Goal: Book appointment/travel/reservation

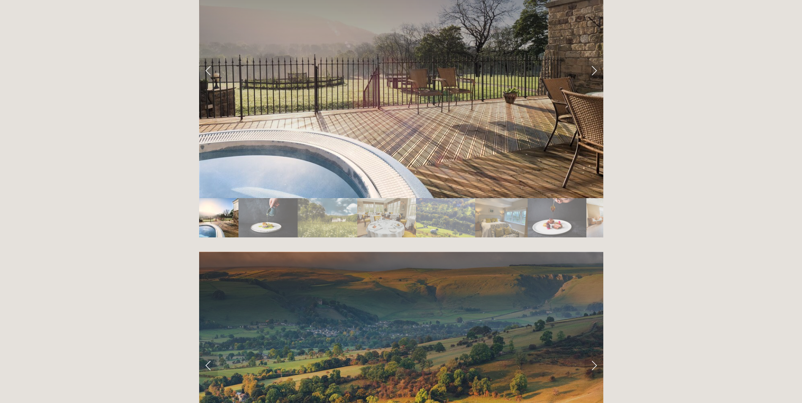
scroll to position [1479, 0]
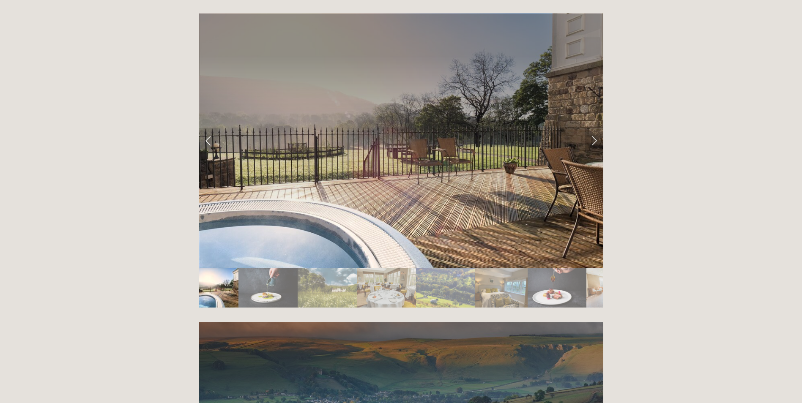
click at [593, 128] on link "Next Slide" at bounding box center [593, 140] width 19 height 25
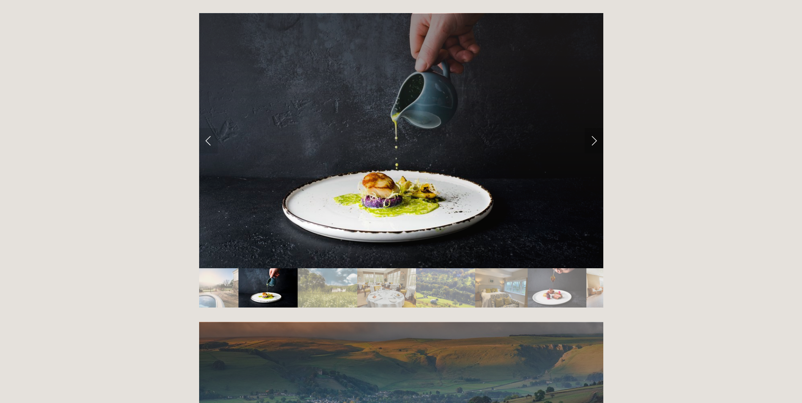
click at [593, 128] on link "Next Slide" at bounding box center [593, 140] width 19 height 25
click at [595, 128] on link "Next Slide" at bounding box center [593, 140] width 19 height 25
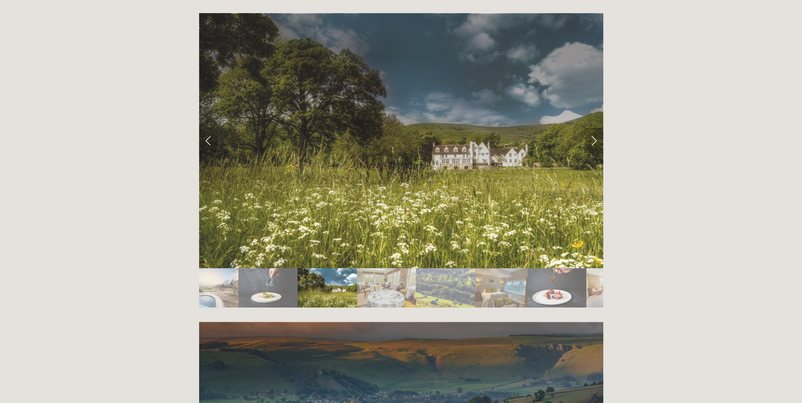
click at [595, 128] on link "Next Slide" at bounding box center [593, 140] width 19 height 25
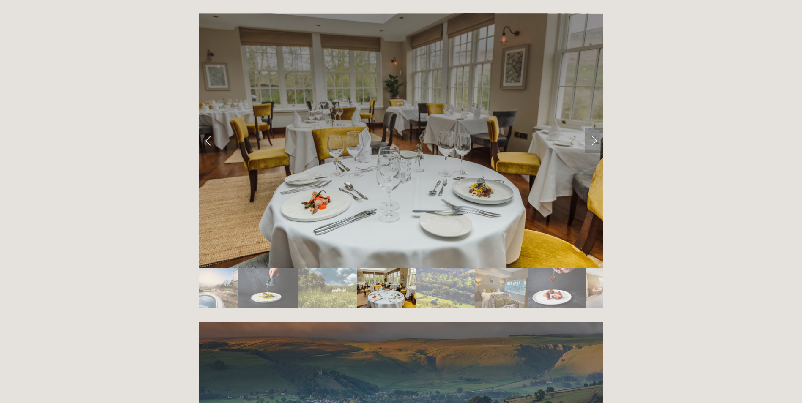
click at [595, 128] on link "Next Slide" at bounding box center [593, 140] width 19 height 25
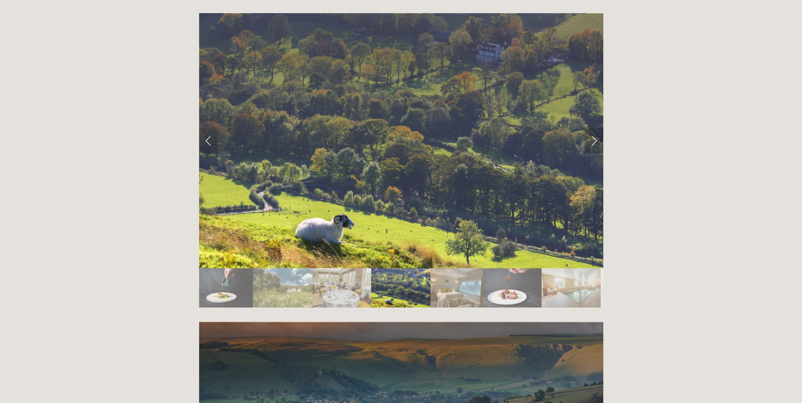
click at [595, 128] on link "Next Slide" at bounding box center [593, 140] width 19 height 25
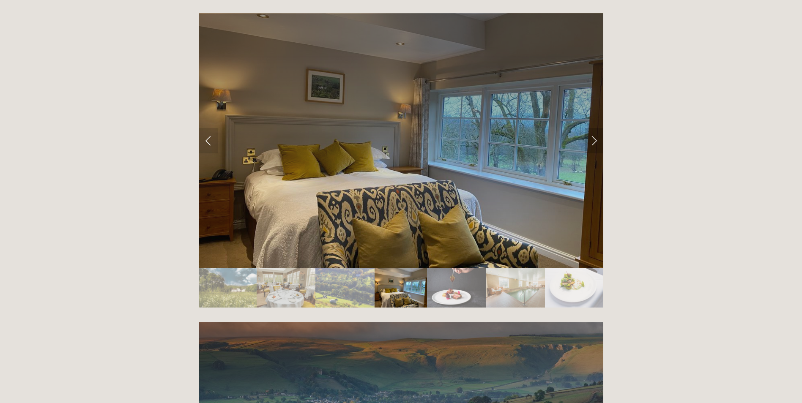
click at [595, 128] on link "Next Slide" at bounding box center [593, 140] width 19 height 25
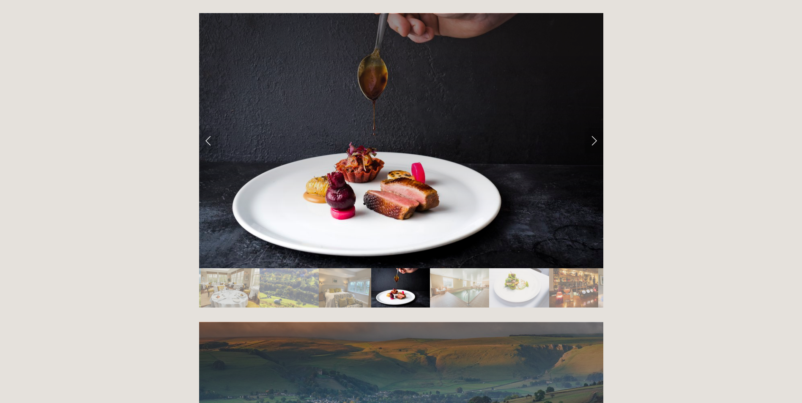
click at [595, 128] on link "Next Slide" at bounding box center [593, 140] width 19 height 25
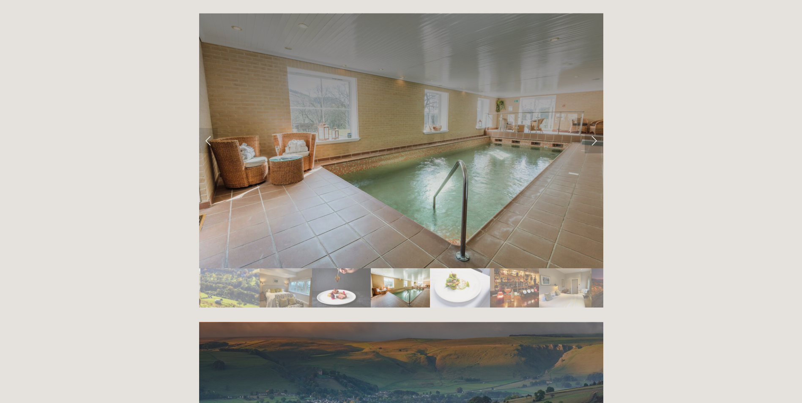
click at [595, 128] on link "Next Slide" at bounding box center [593, 140] width 19 height 25
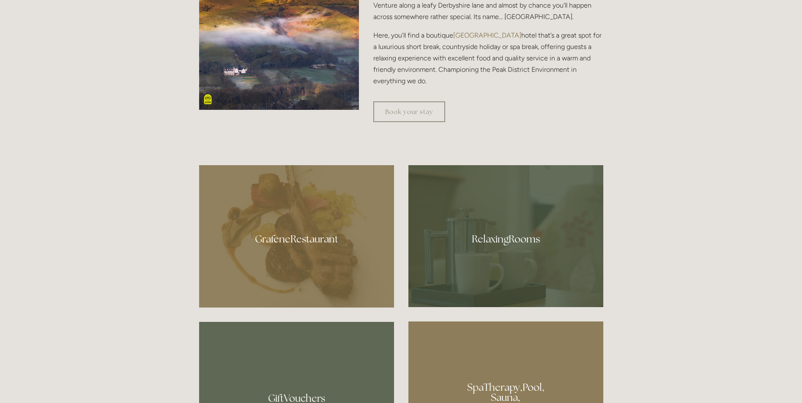
scroll to position [423, 0]
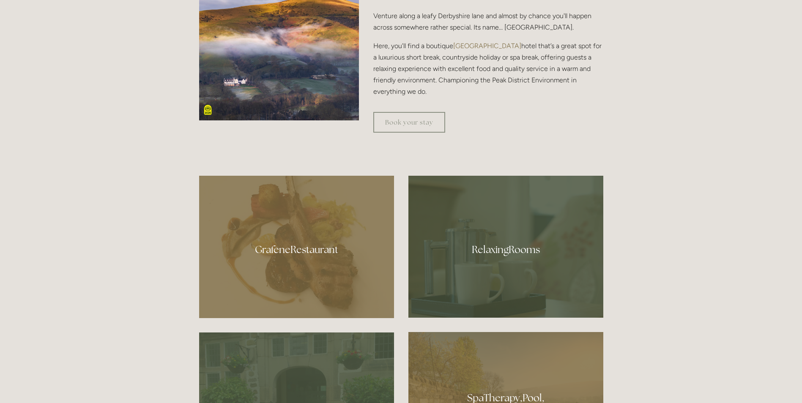
click at [305, 250] on div at bounding box center [296, 247] width 195 height 142
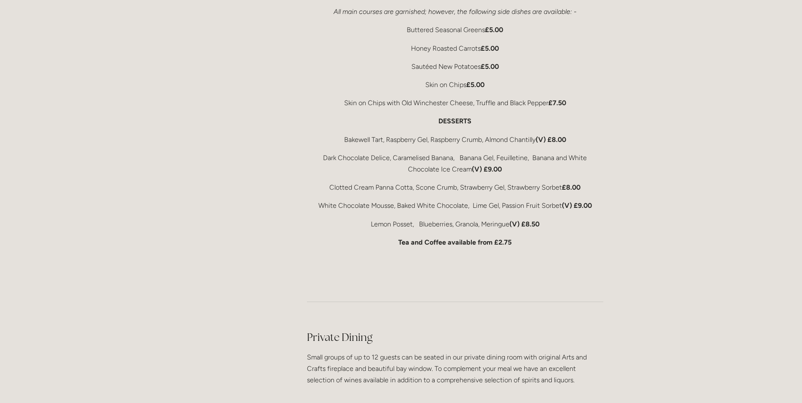
scroll to position [1733, 0]
